Goal: Information Seeking & Learning: Find specific page/section

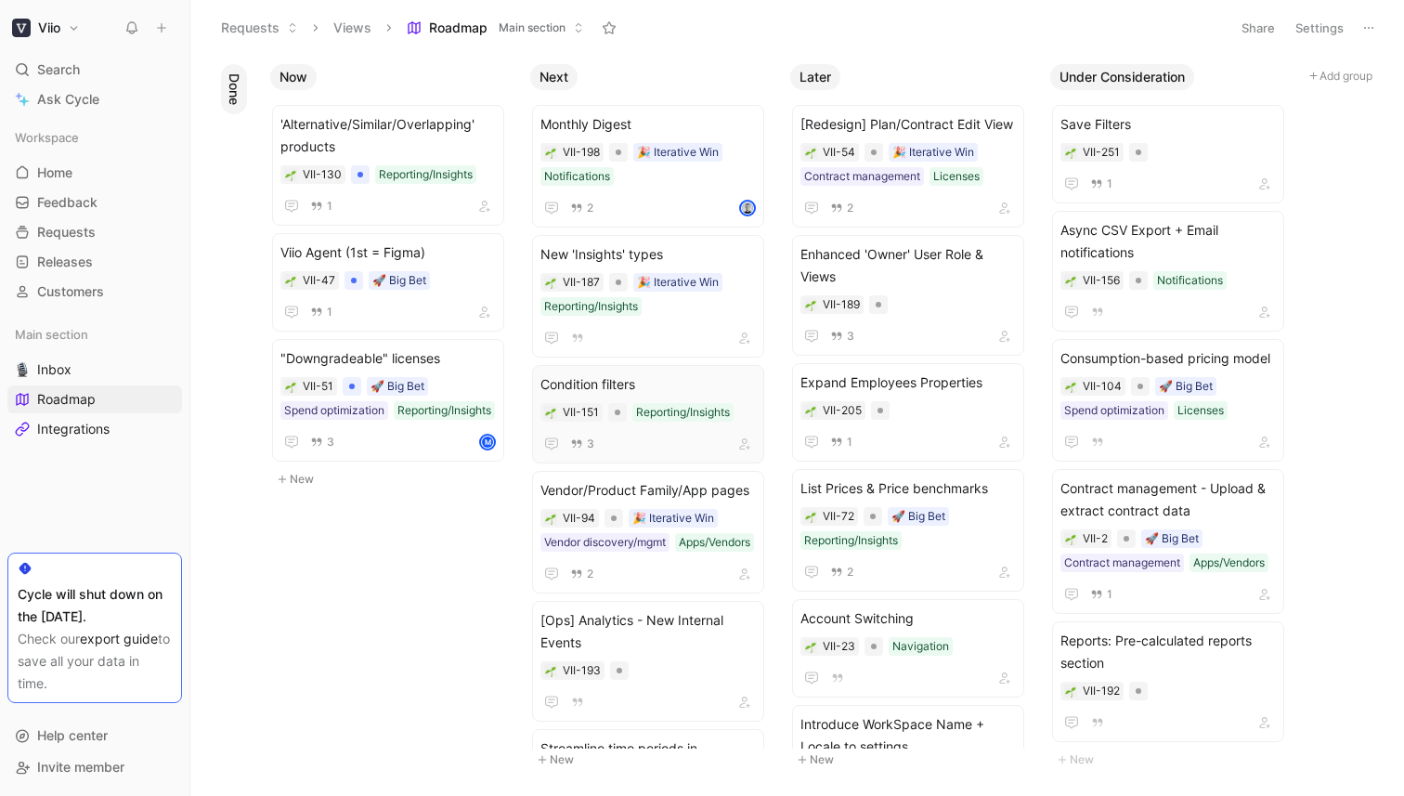
scroll to position [108, 0]
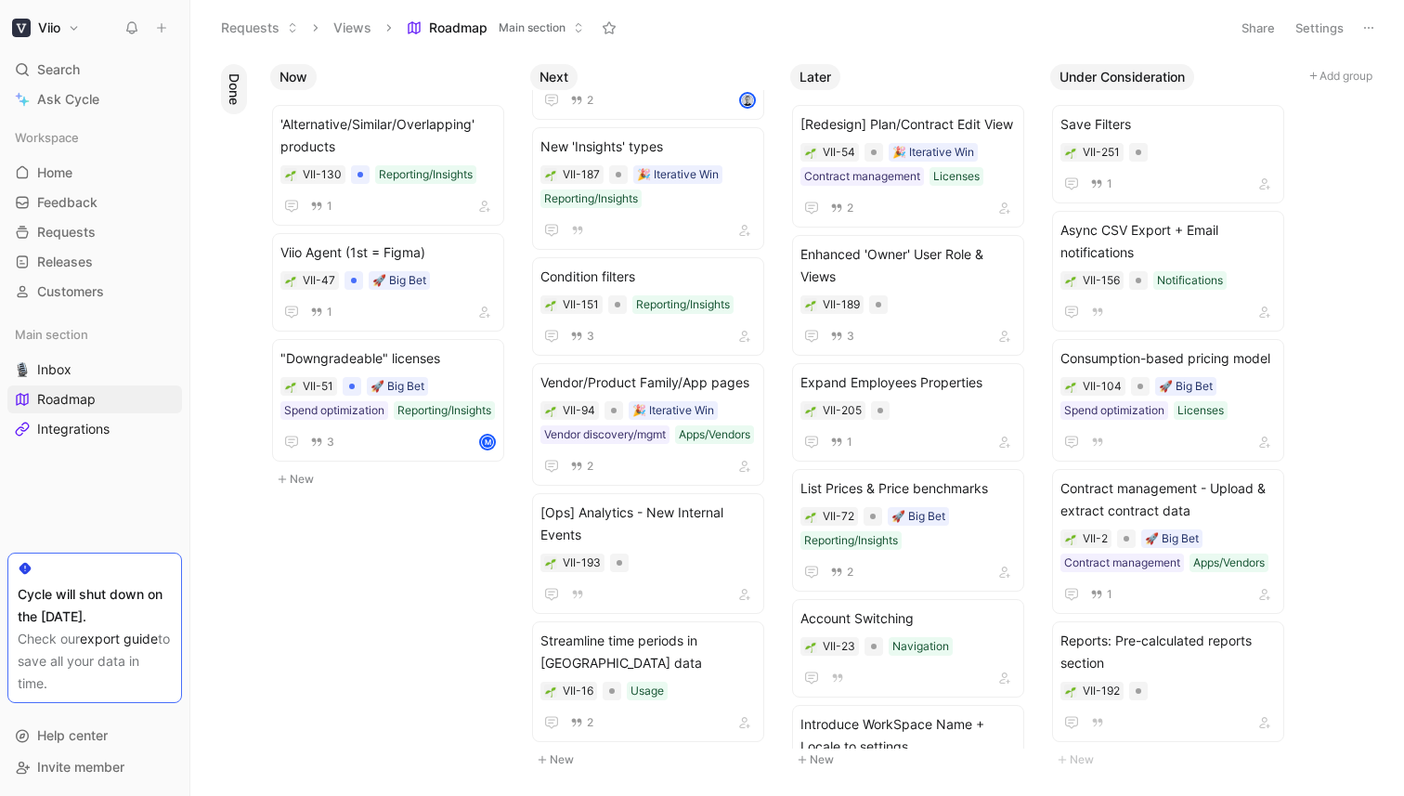
click at [455, 25] on span "Roadmap" at bounding box center [458, 28] width 58 height 19
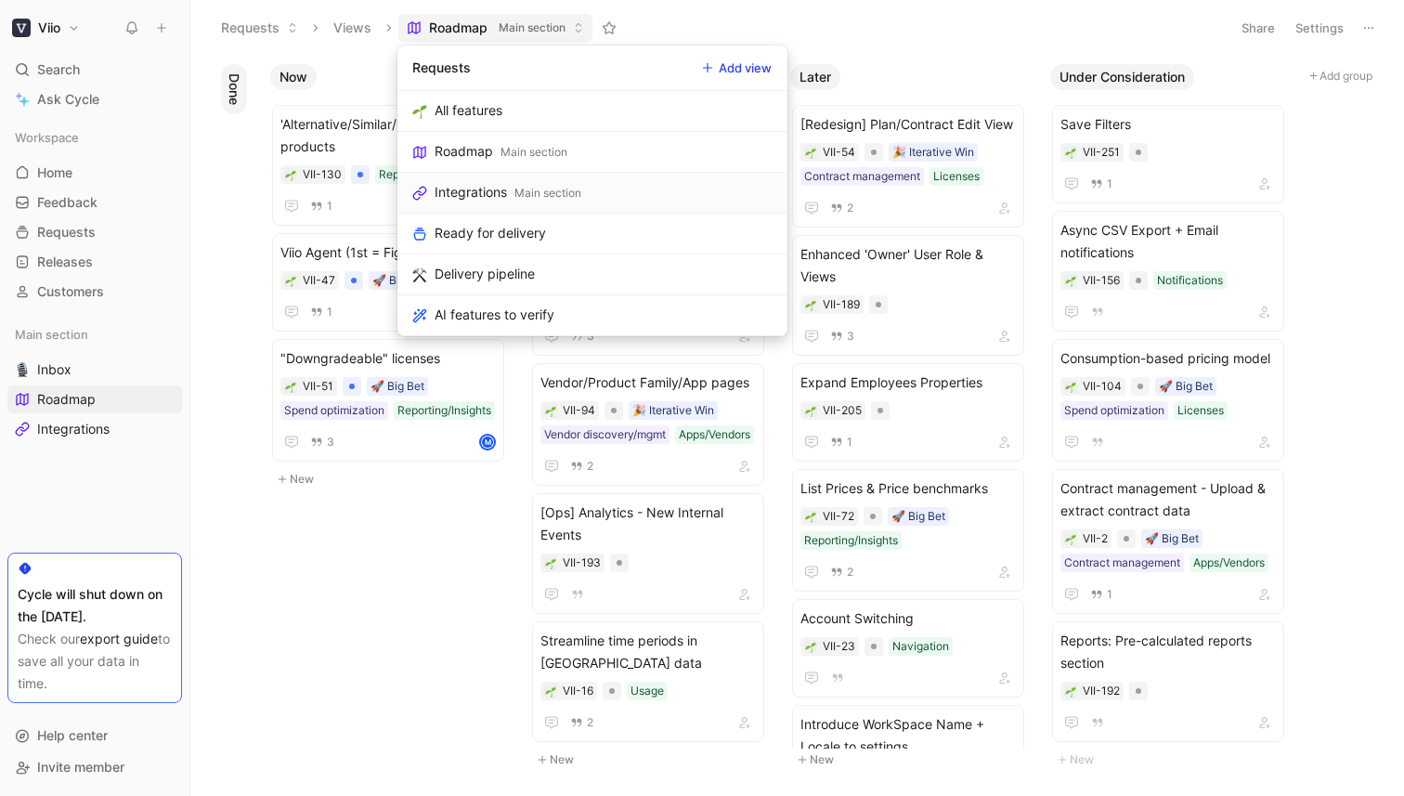
click at [476, 190] on div "Integrations" at bounding box center [470, 192] width 72 height 22
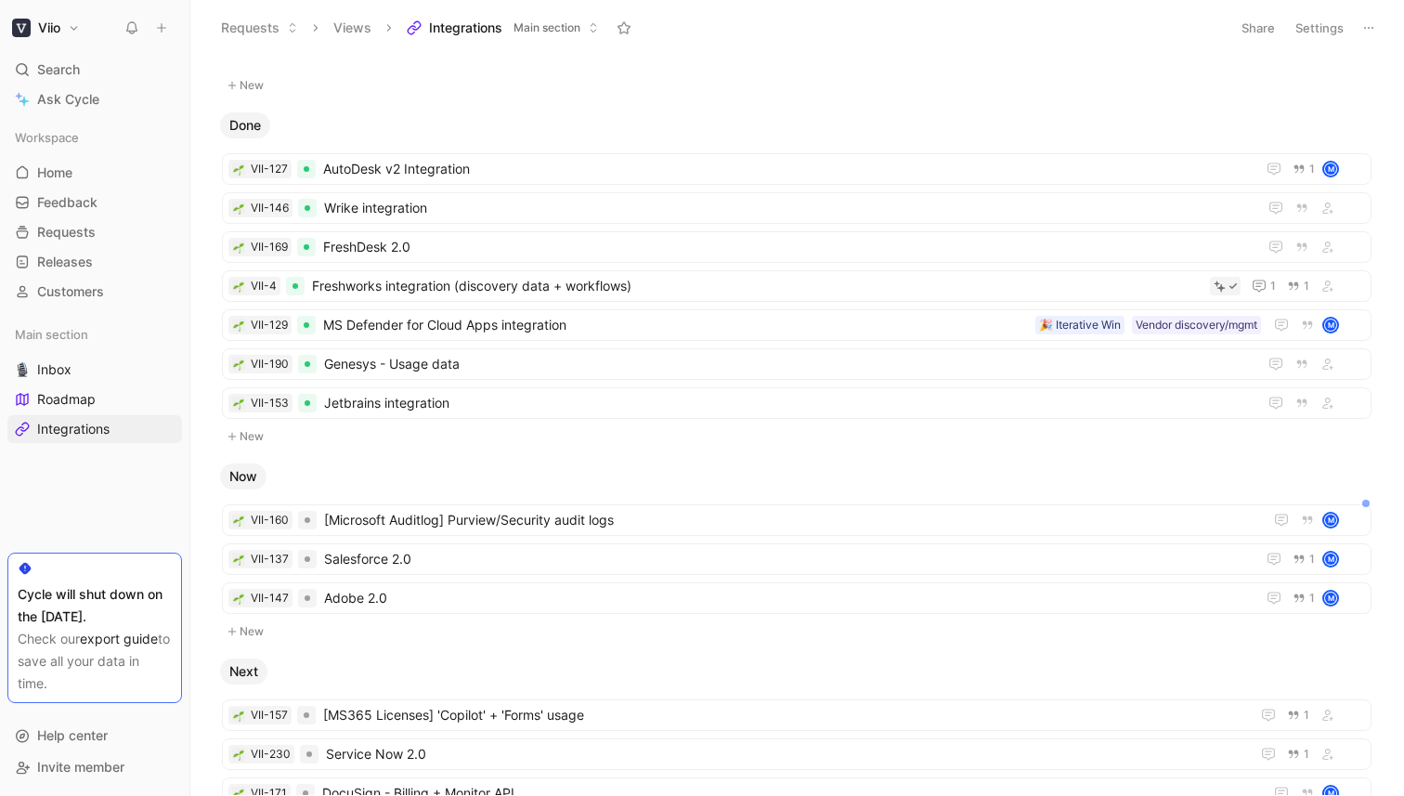
scroll to position [237, 0]
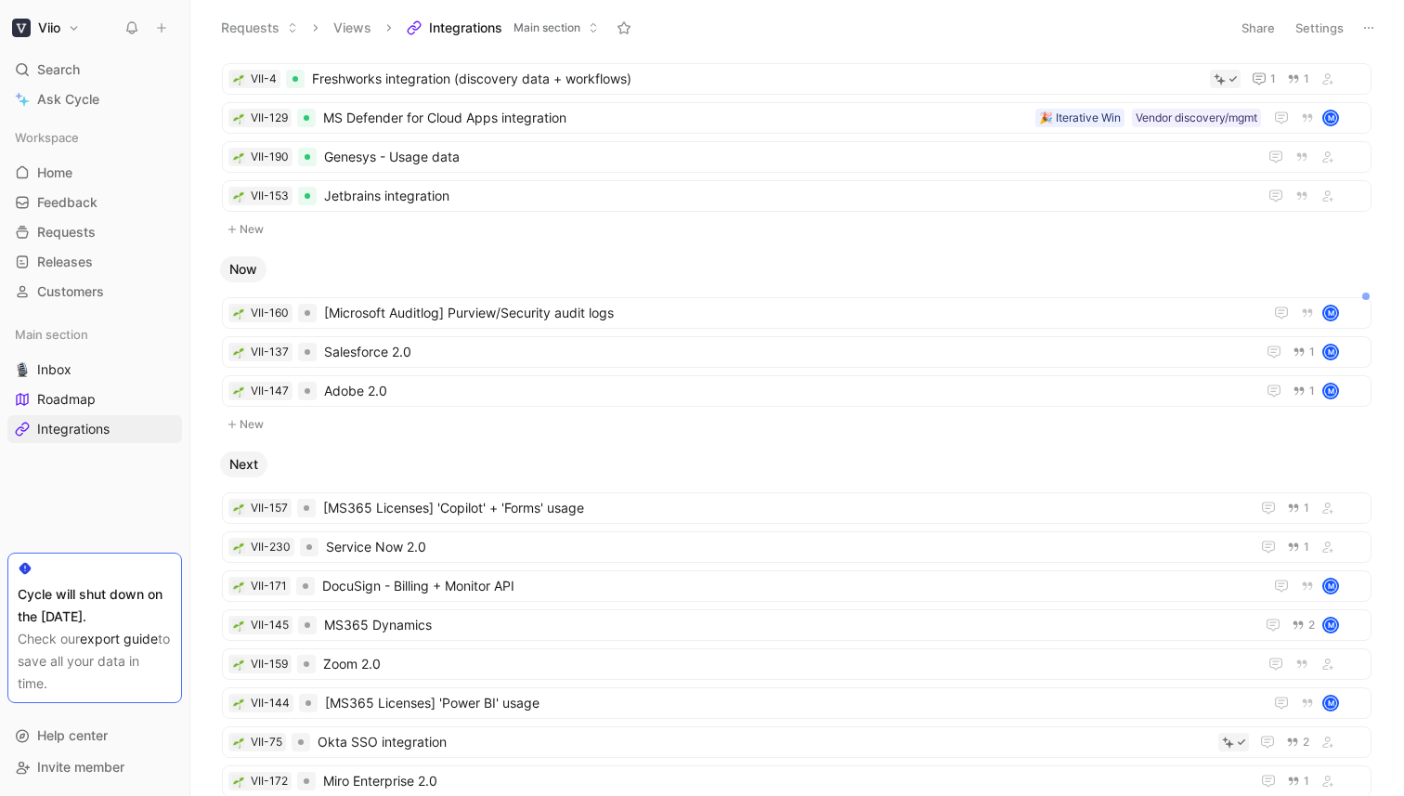
click at [444, 527] on ul "VII-157 [MS365 Licenses] 'Copilot' + 'Forms' usage 1 VII-230 Service Now 2.0 1 …" at bounding box center [796, 706] width 1149 height 428
click at [437, 543] on span "Service Now 2.0" at bounding box center [784, 547] width 916 height 22
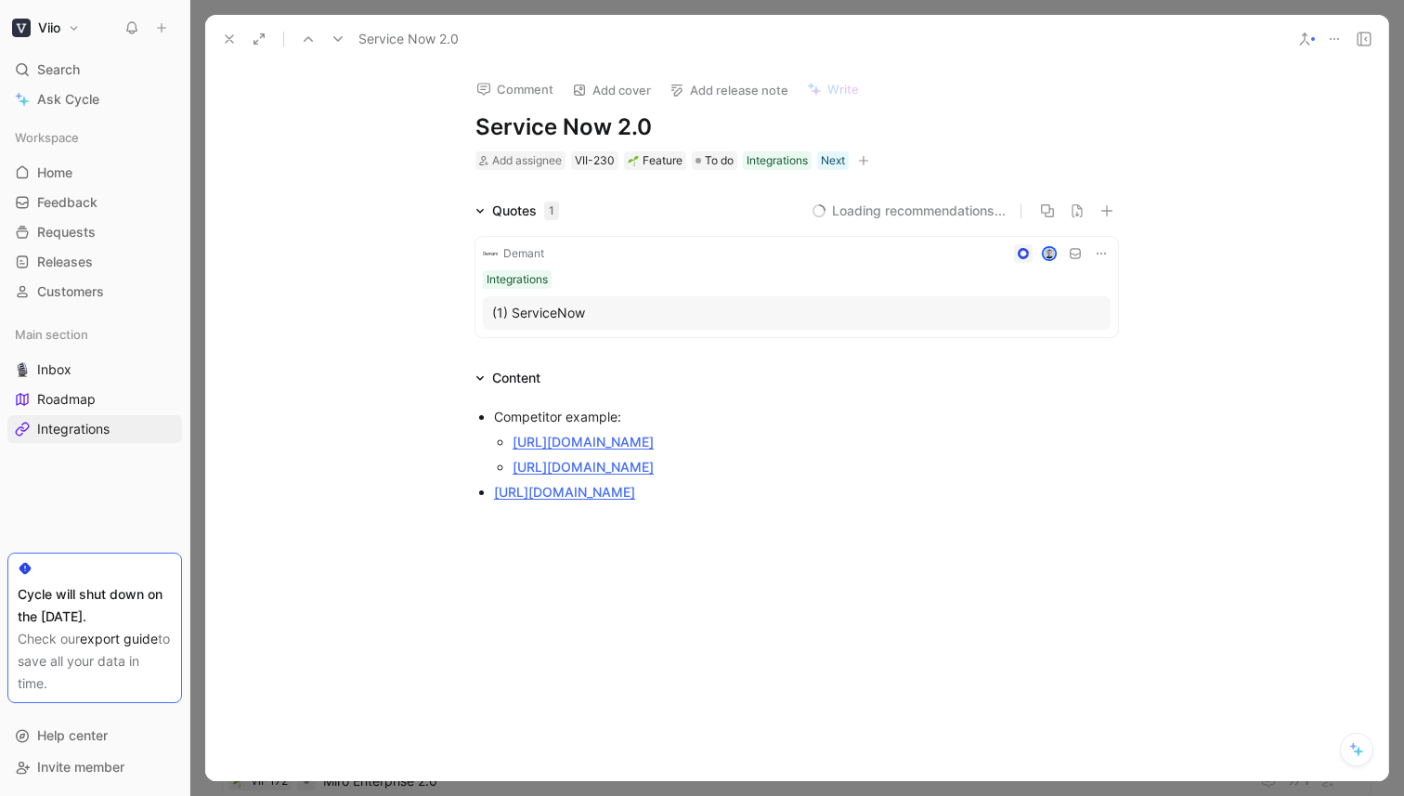
click at [232, 44] on icon at bounding box center [229, 39] width 15 height 15
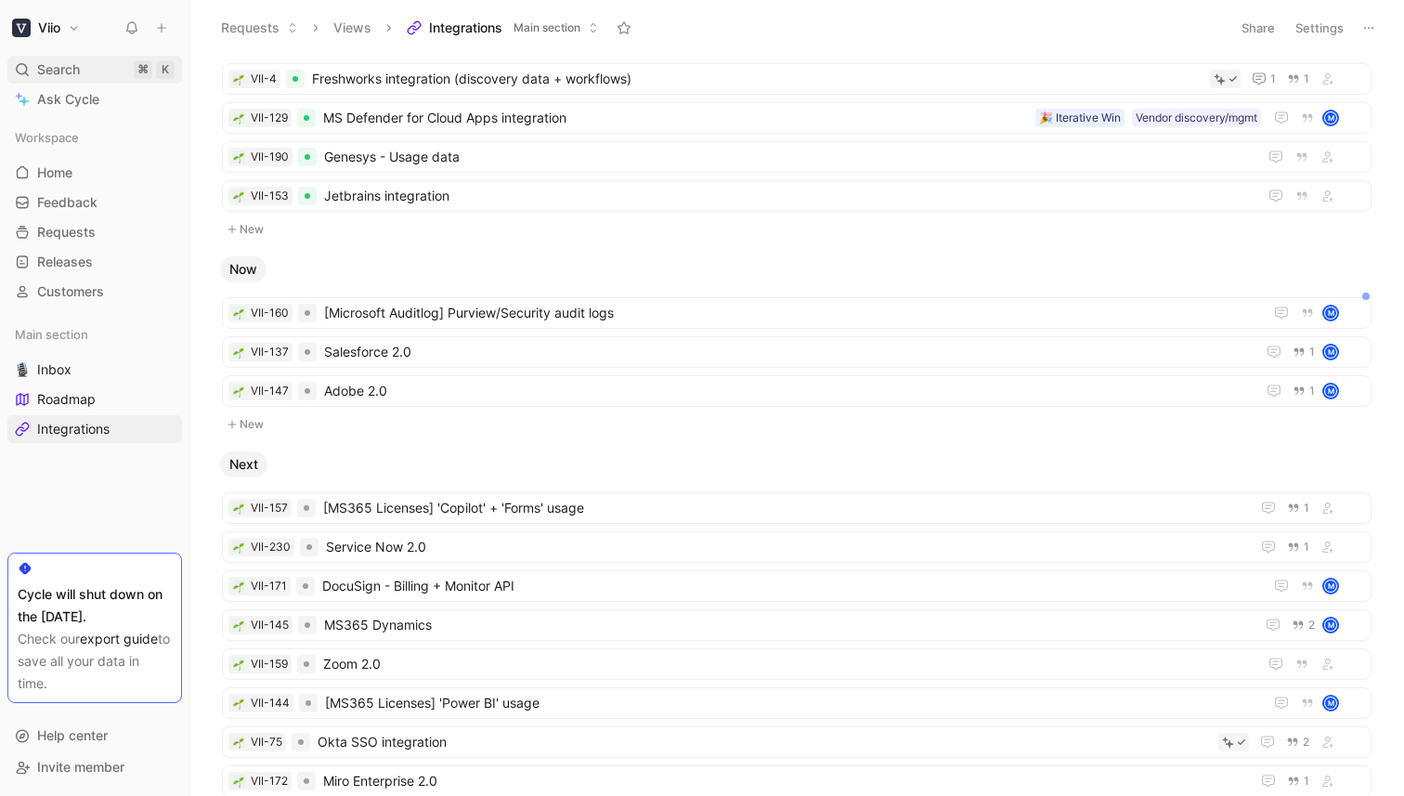
click at [50, 76] on span "Search" at bounding box center [58, 69] width 43 height 22
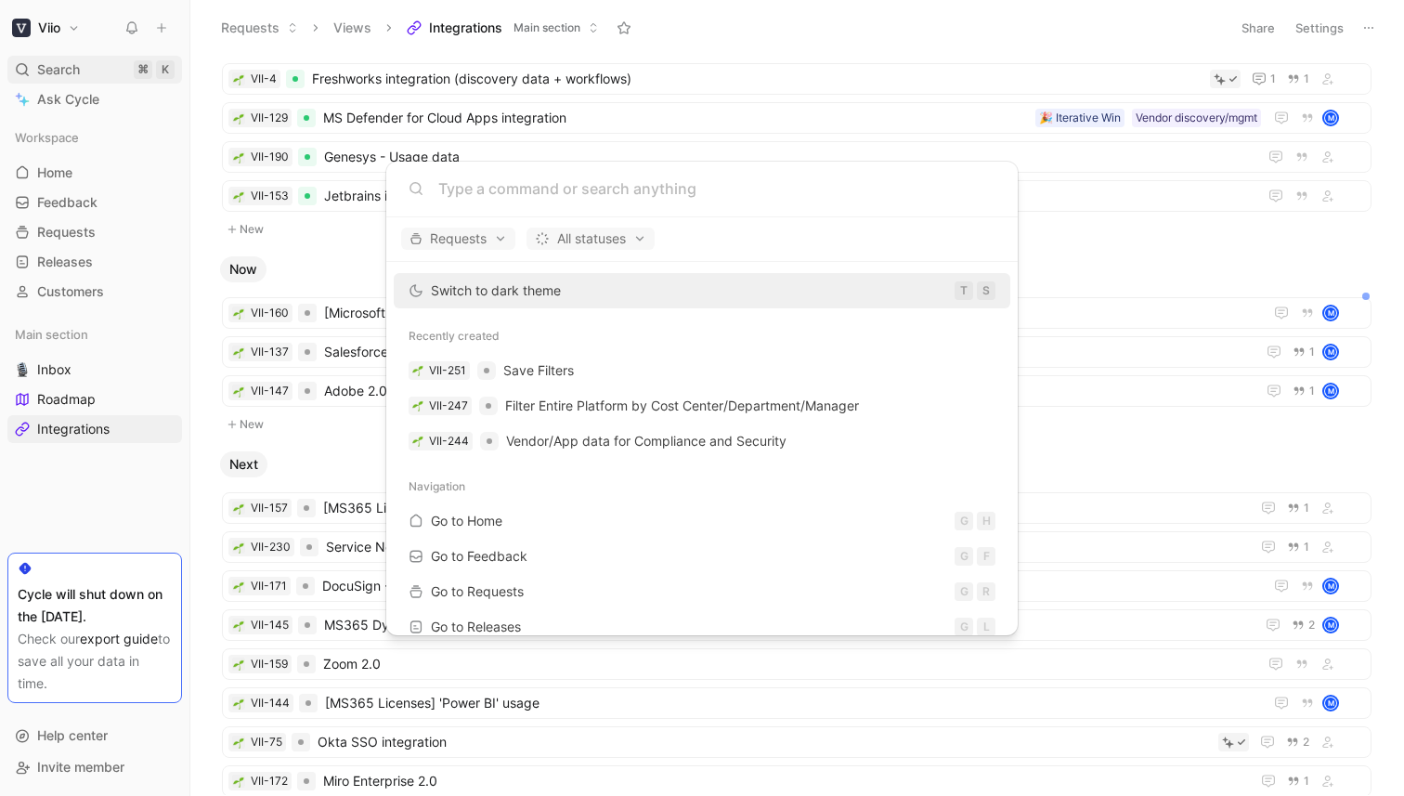
type input "c"
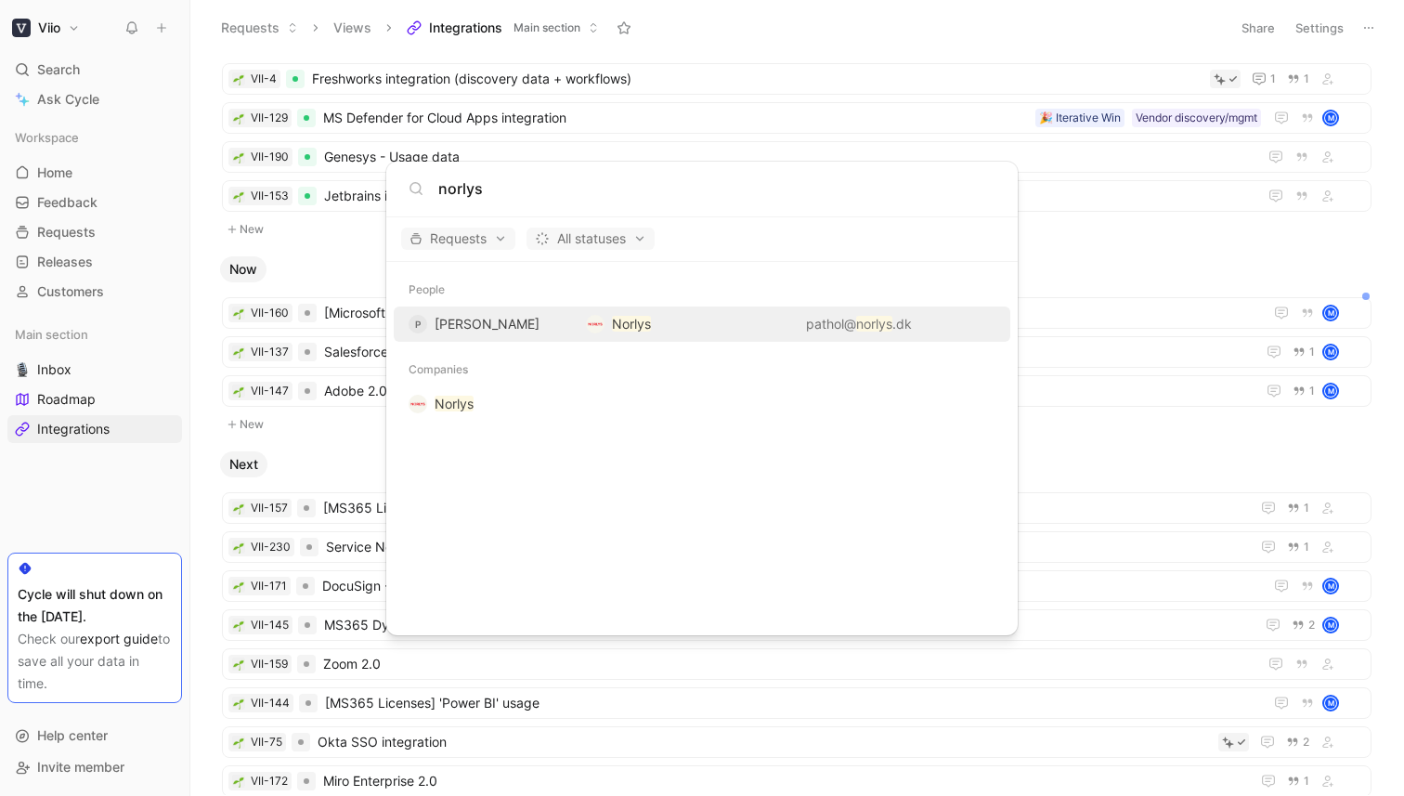
type input "norlys"
click at [717, 325] on div "P [PERSON_NAME] Norlys pathol@ norlys .dk" at bounding box center [701, 323] width 605 height 33
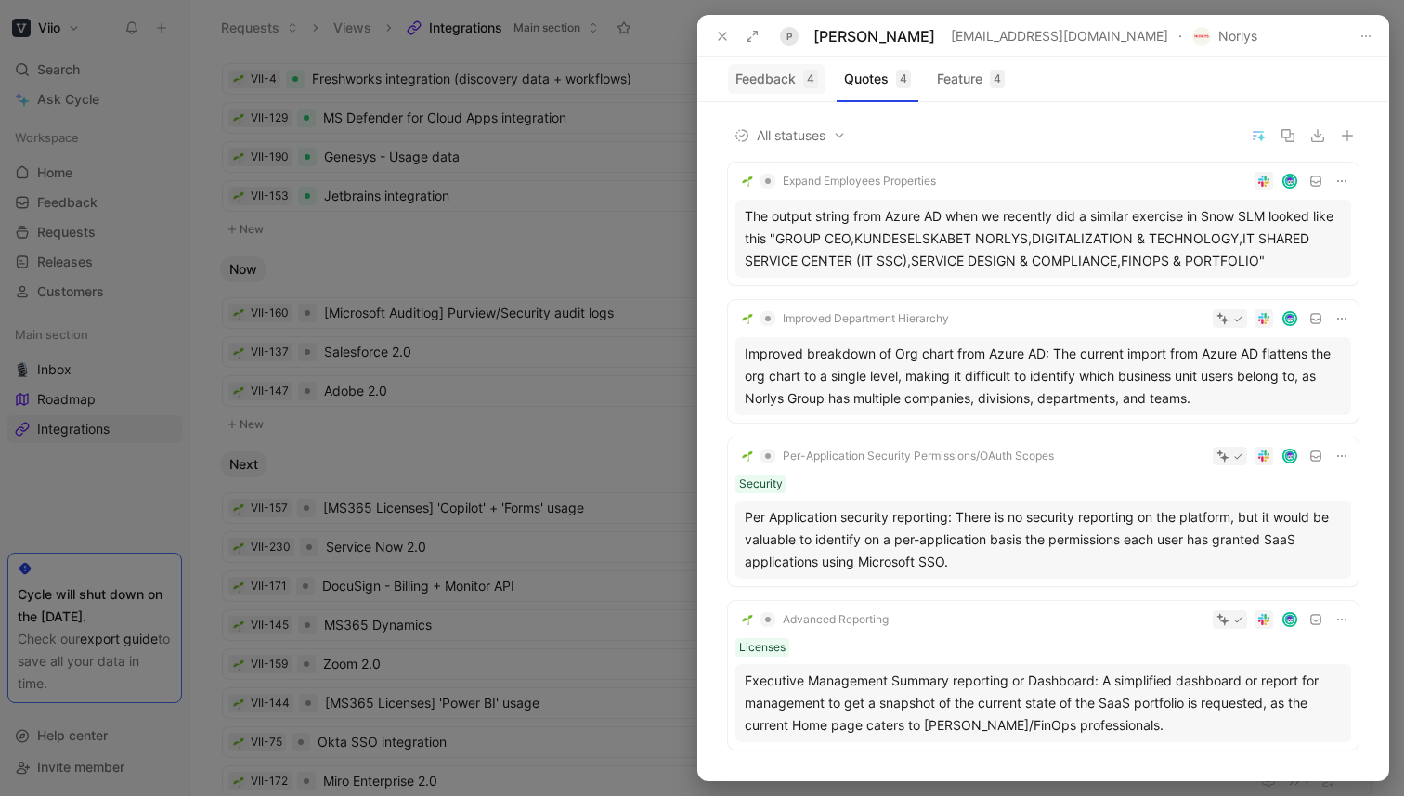
scroll to position [29, 0]
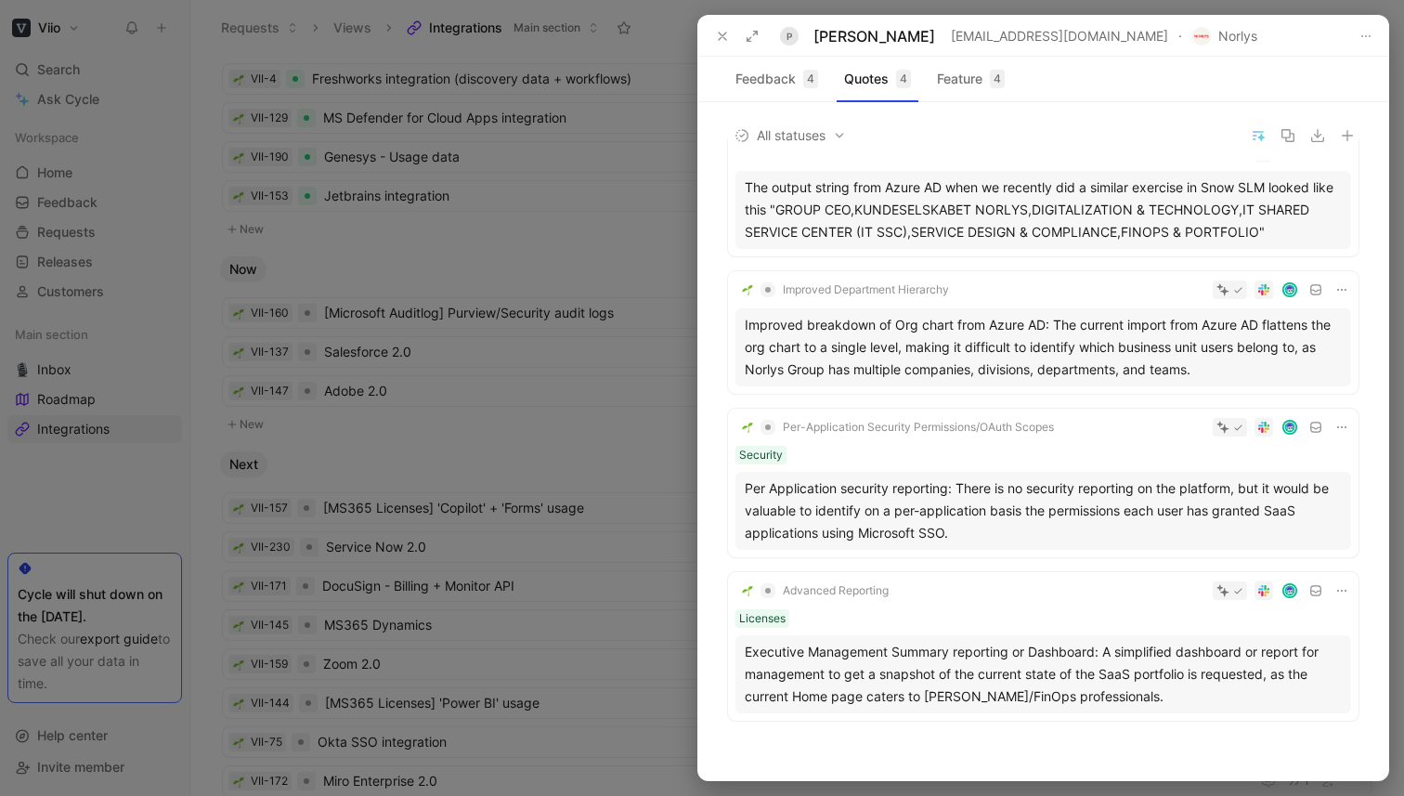
click at [865, 498] on div "Per Application security reporting: There is no security reporting on the platf…" at bounding box center [1043, 510] width 597 height 67
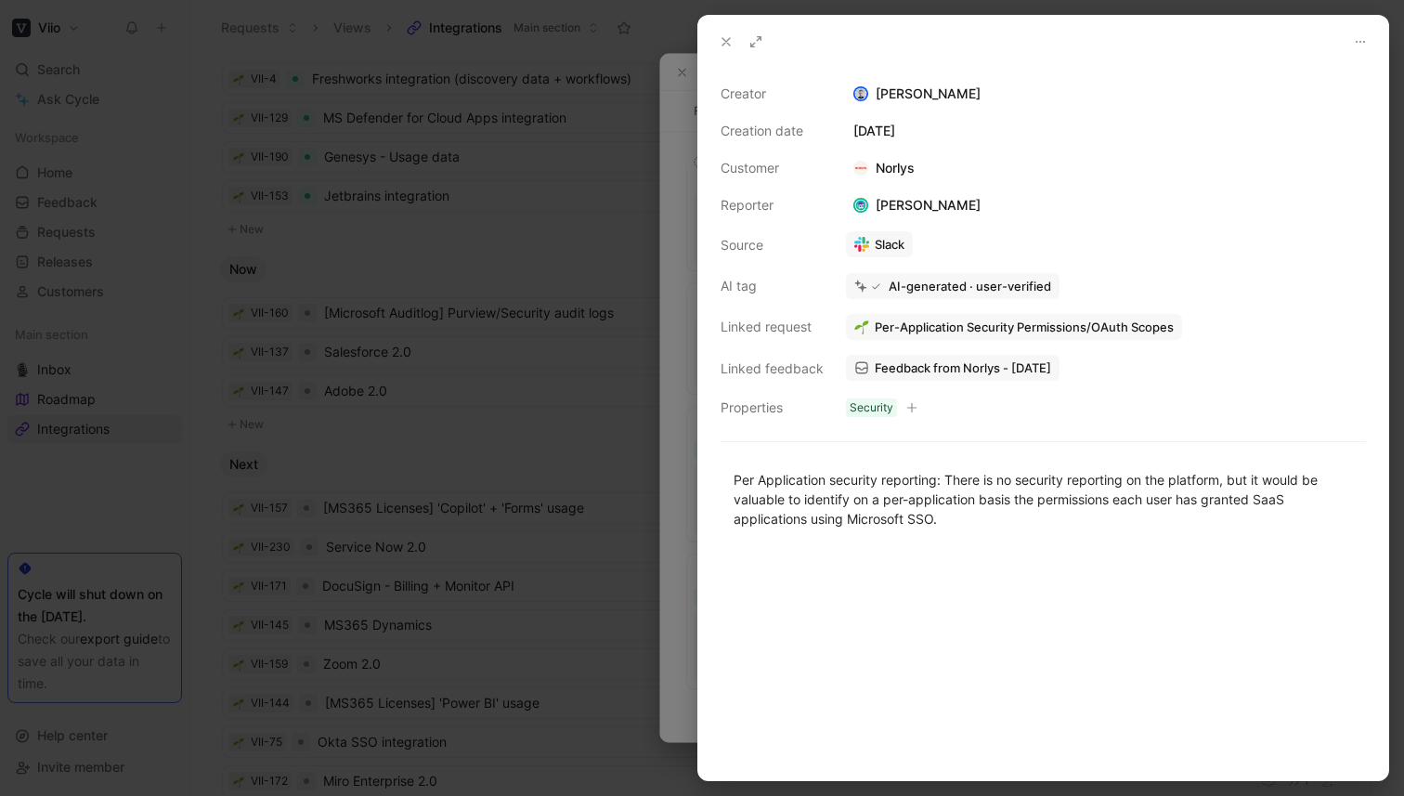
click at [921, 368] on span "Feedback from Norlys - [DATE]" at bounding box center [963, 367] width 176 height 17
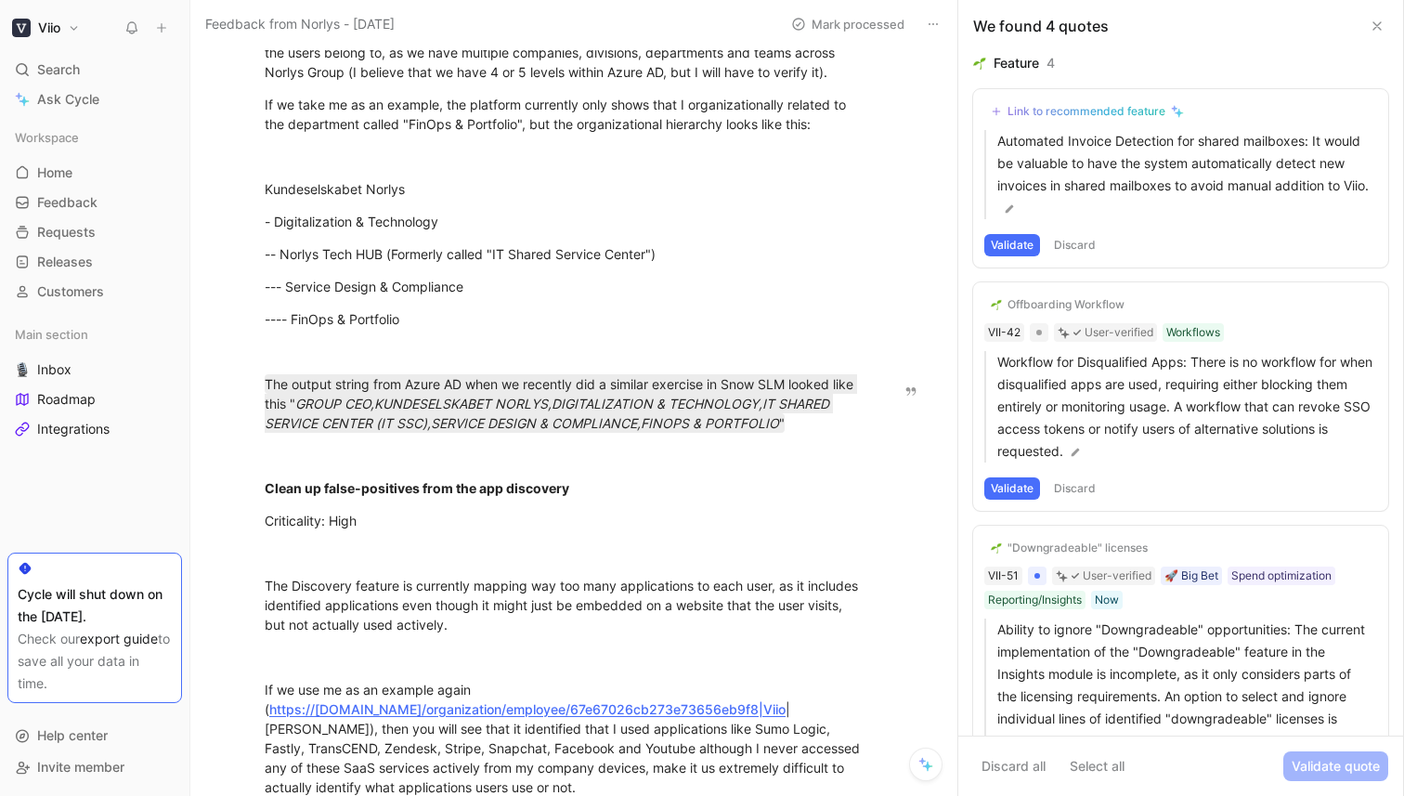
scroll to position [589, 0]
